Goal: Task Accomplishment & Management: Use online tool/utility

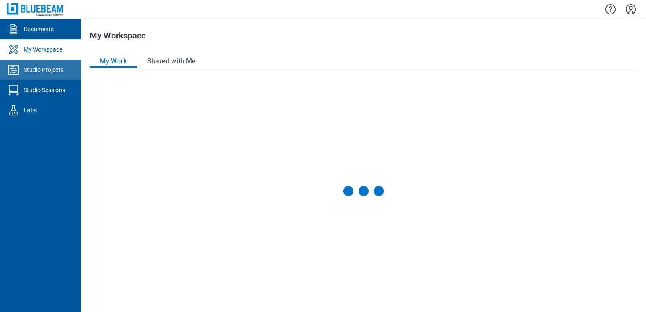
click at [34, 66] on div "Studio Projects" at bounding box center [44, 70] width 40 height 8
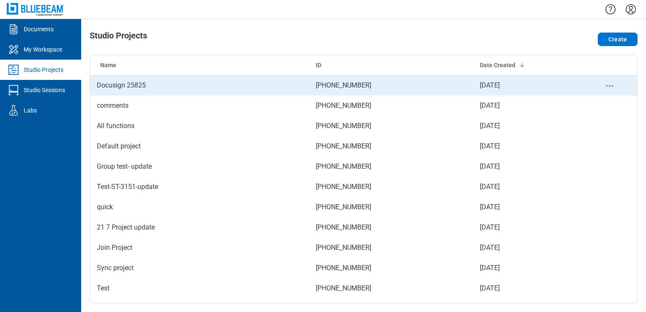
click at [133, 91] on td "Docusign 25825" at bounding box center [199, 85] width 219 height 20
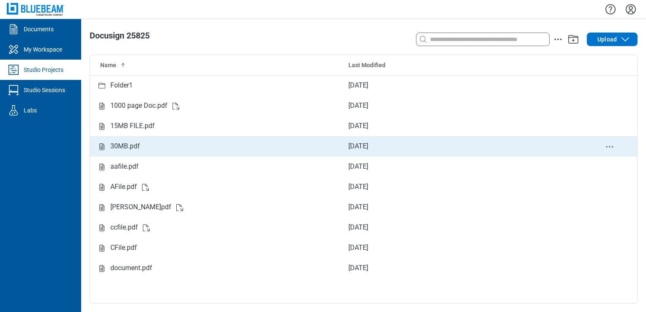
click at [147, 139] on td "30MB.pdf" at bounding box center [216, 146] width 252 height 20
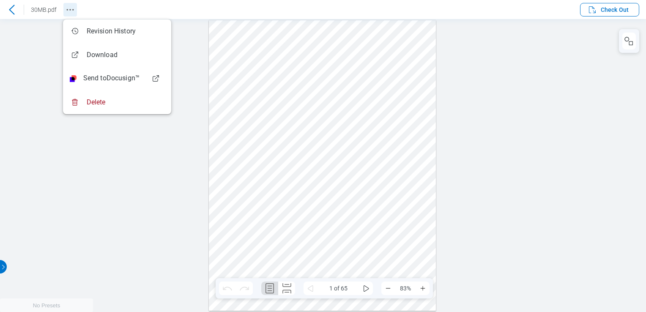
click at [73, 11] on icon "Revision History" at bounding box center [70, 10] width 10 height 10
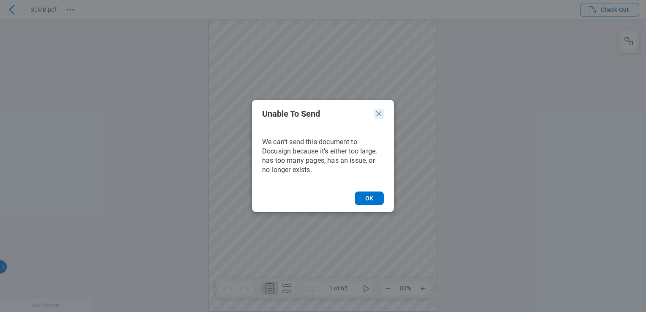
drag, startPoint x: 379, startPoint y: 114, endPoint x: 379, endPoint y: 94, distance: 19.9
click at [379, 114] on icon "Unable to Send Dialog" at bounding box center [378, 113] width 5 height 5
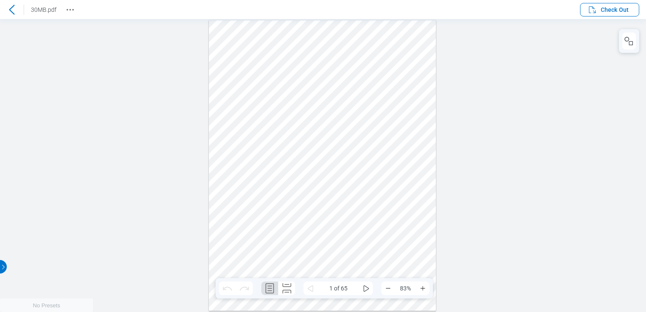
click at [13, 6] on icon at bounding box center [11, 10] width 5 height 10
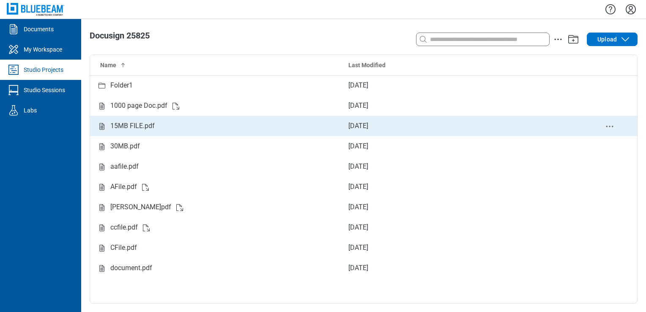
click at [129, 129] on div "15MB FILE.pdf" at bounding box center [132, 126] width 44 height 11
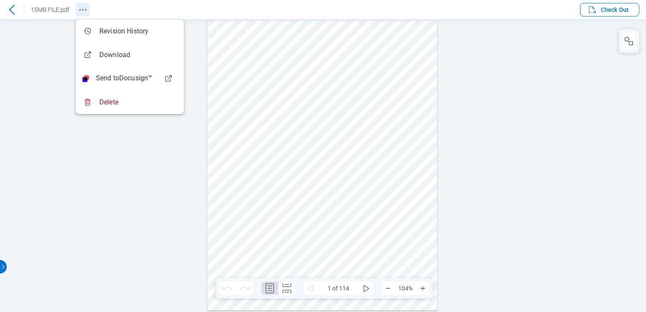
click at [83, 11] on icon "Revision History" at bounding box center [83, 10] width 10 height 10
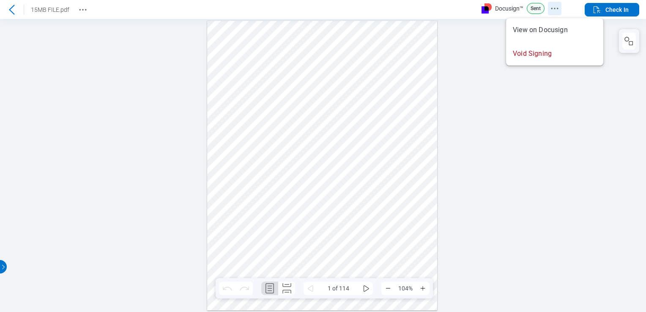
click at [558, 12] on icon "Docusign Menu" at bounding box center [555, 8] width 10 height 10
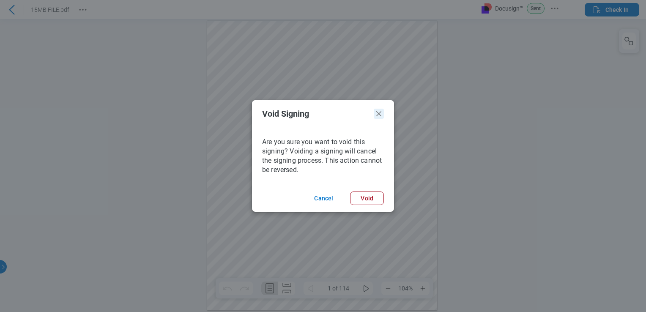
click at [0, 0] on icon "Void Signing Dialog" at bounding box center [0, 0] width 0 height 0
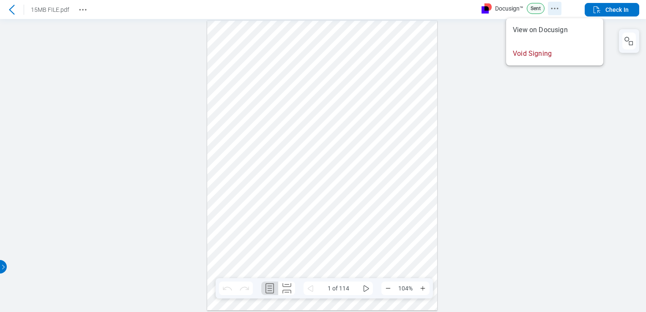
click at [551, 8] on icon "Docusign Menu" at bounding box center [555, 8] width 10 height 10
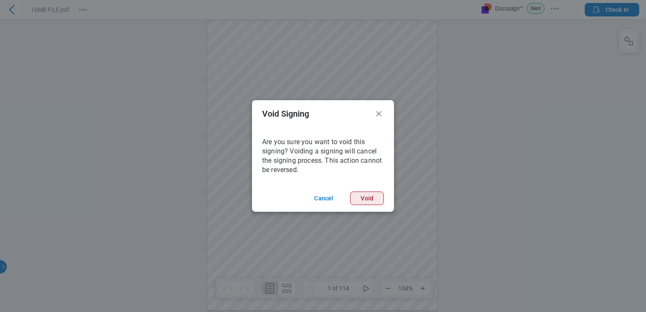
click at [1, 0] on button "Void" at bounding box center [0, 0] width 0 height 0
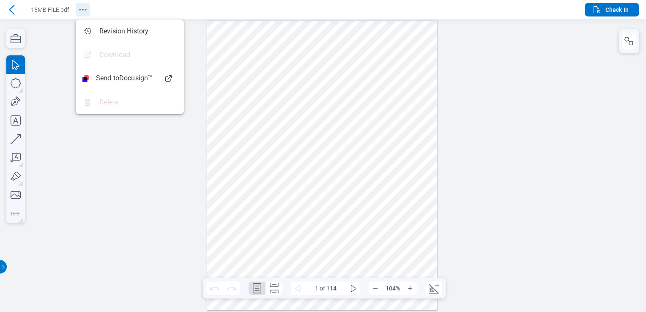
click at [80, 11] on icon "Revision History" at bounding box center [83, 10] width 10 height 10
click at [615, 7] on span "Check In" at bounding box center [617, 9] width 23 height 8
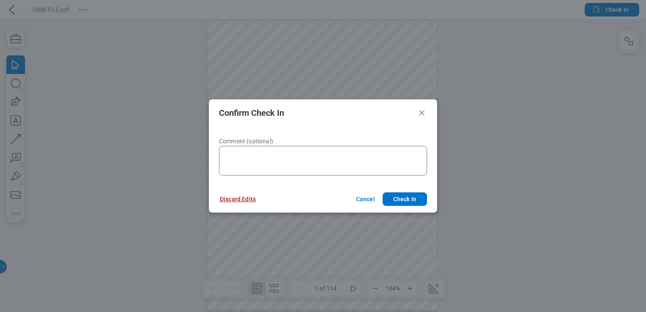
click at [231, 198] on button "Discard Edits" at bounding box center [238, 199] width 56 height 14
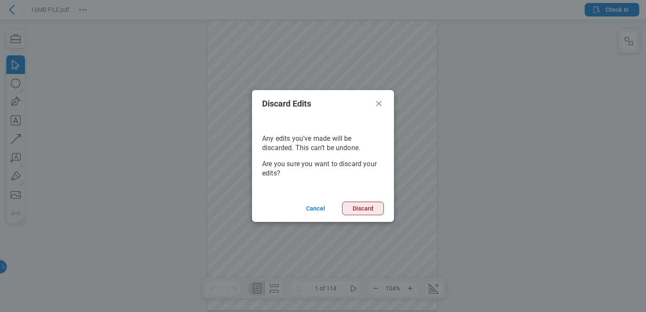
click at [365, 209] on button "Discard" at bounding box center [363, 209] width 42 height 14
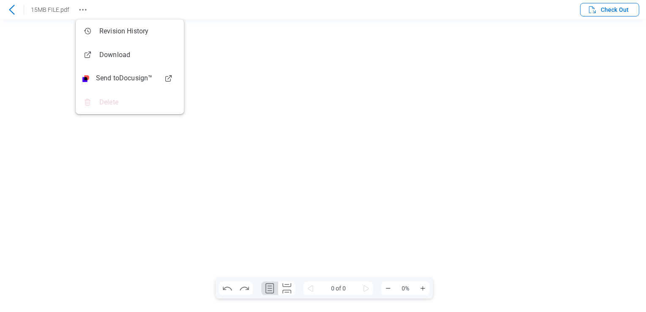
click at [79, 6] on icon "Revision History" at bounding box center [83, 10] width 10 height 10
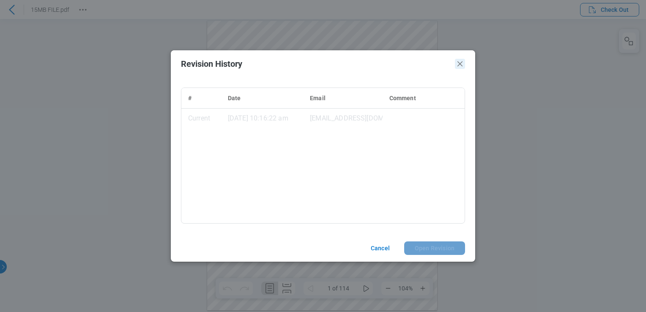
click at [460, 64] on icon "Close" at bounding box center [460, 63] width 5 height 5
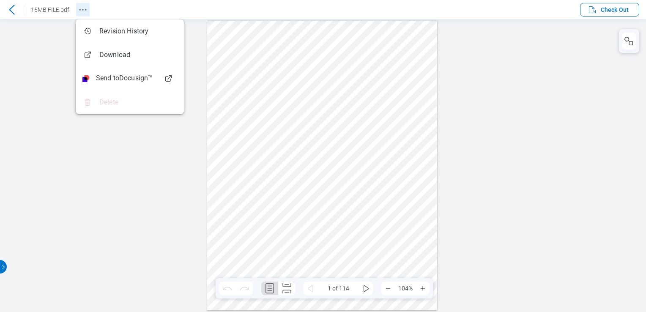
click at [86, 12] on icon "Revision History" at bounding box center [83, 10] width 10 height 10
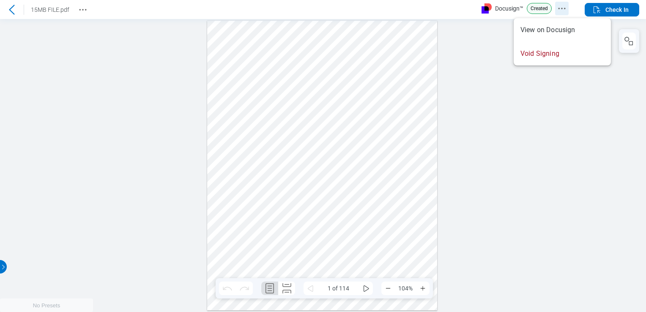
click at [560, 9] on icon "Docusign Menu" at bounding box center [562, 8] width 10 height 10
